Goal: Find specific page/section: Find specific page/section

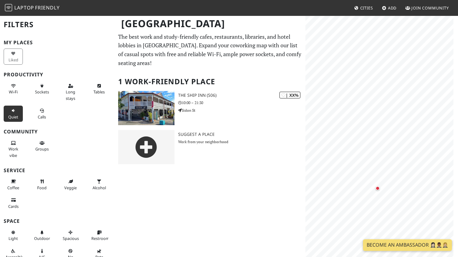
click at [11, 116] on span "Quiet" at bounding box center [13, 116] width 10 height 5
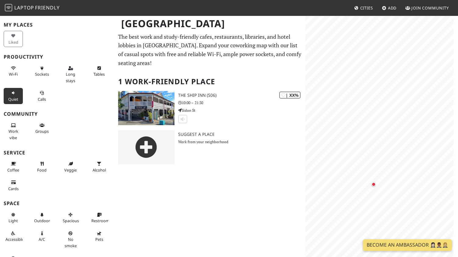
scroll to position [29, 0]
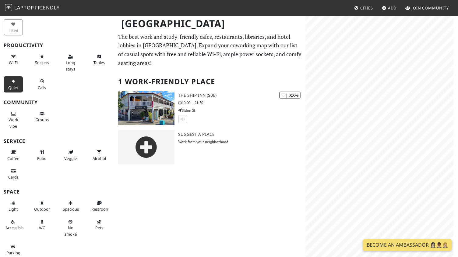
click at [294, 194] on div "[GEOGRAPHIC_DATA] Filters (1) My Places Liked Productivity Wi-Fi Sockets Long s…" at bounding box center [229, 135] width 458 height 241
click at [10, 88] on span "Quiet" at bounding box center [13, 87] width 10 height 5
click at [24, 8] on span "Laptop" at bounding box center [24, 7] width 20 height 7
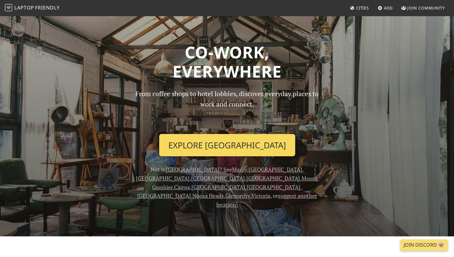
click at [247, 143] on link "Explore Brisbane" at bounding box center [227, 145] width 136 height 23
